Goal: Task Accomplishment & Management: Use online tool/utility

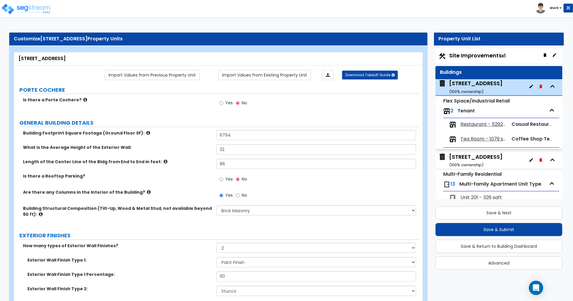
select select "5"
select select "2"
select select "10"
select select "7"
select select "2"
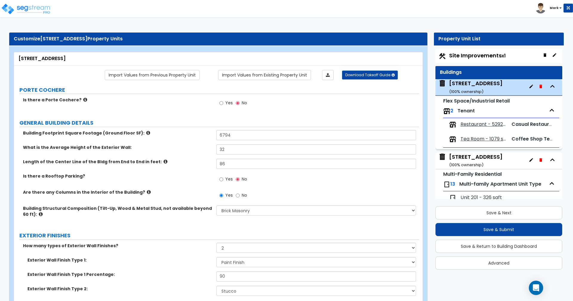
select select "2"
select select "1"
select select "2"
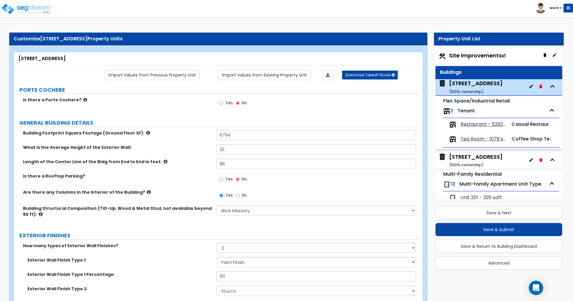
select select "3"
select select "2"
select select "3"
select select "2"
select select "1"
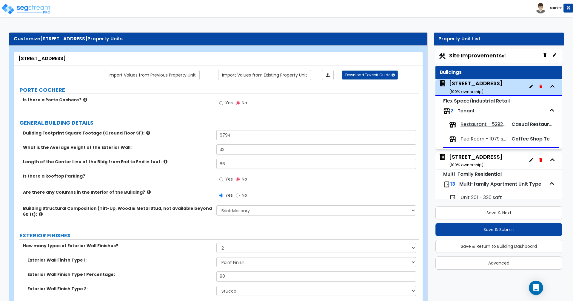
select select "2"
select select "6"
select select "1"
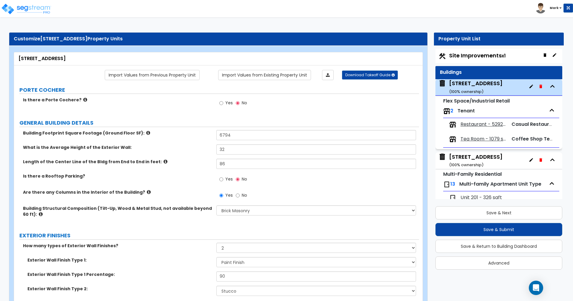
select select "4"
select select "2"
select select "3"
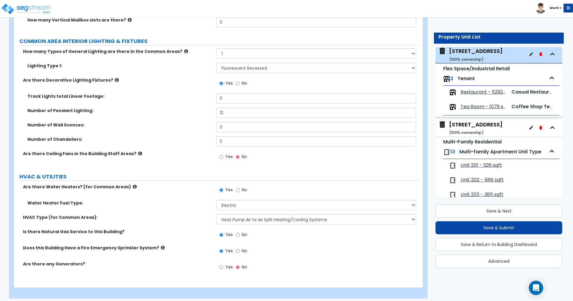
scroll to position [1533, 0]
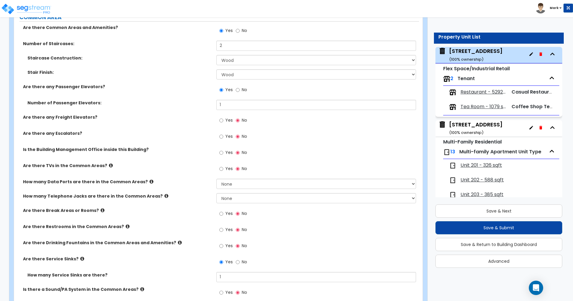
scroll to position [1021, 0]
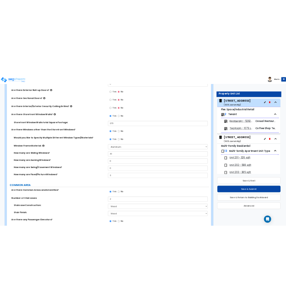
scroll to position [816, 0]
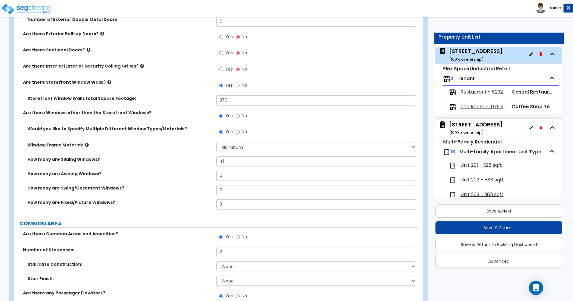
click at [572, 139] on div "Customize [STREET_ADDRESS] Property [STREET_ADDRESS] Import Values from Previou…" at bounding box center [286, 114] width 573 height 1808
click at [572, 228] on div "Customize [STREET_ADDRESS] Property [STREET_ADDRESS] Import Values from Previou…" at bounding box center [286, 114] width 573 height 1808
